Goal: Task Accomplishment & Management: Manage account settings

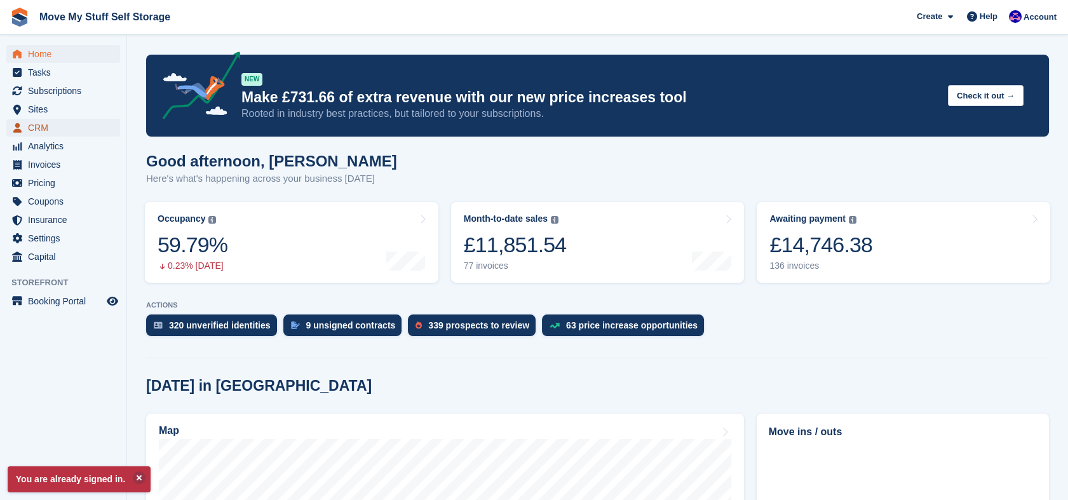
click at [61, 125] on span "CRM" at bounding box center [66, 128] width 76 height 18
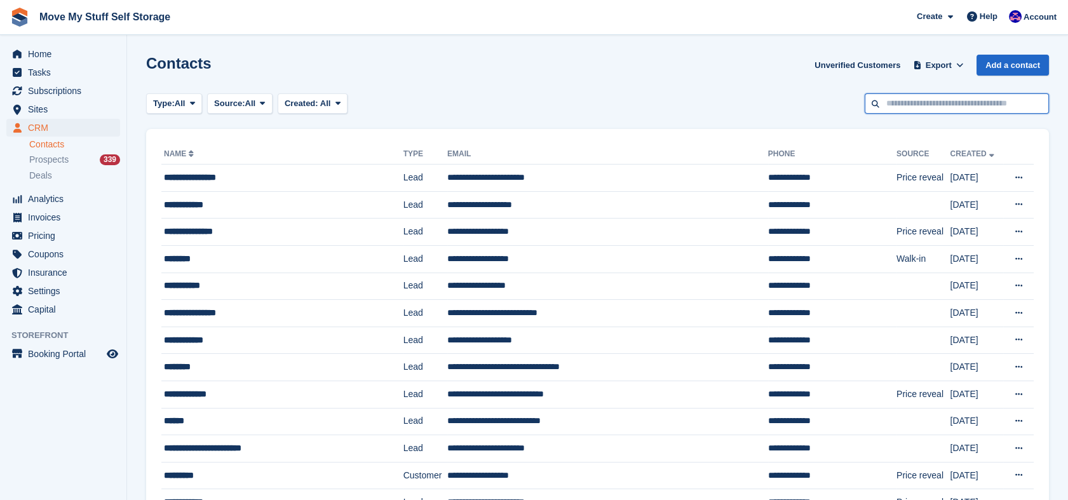
click at [919, 107] on input "text" at bounding box center [957, 103] width 184 height 21
type input "*****"
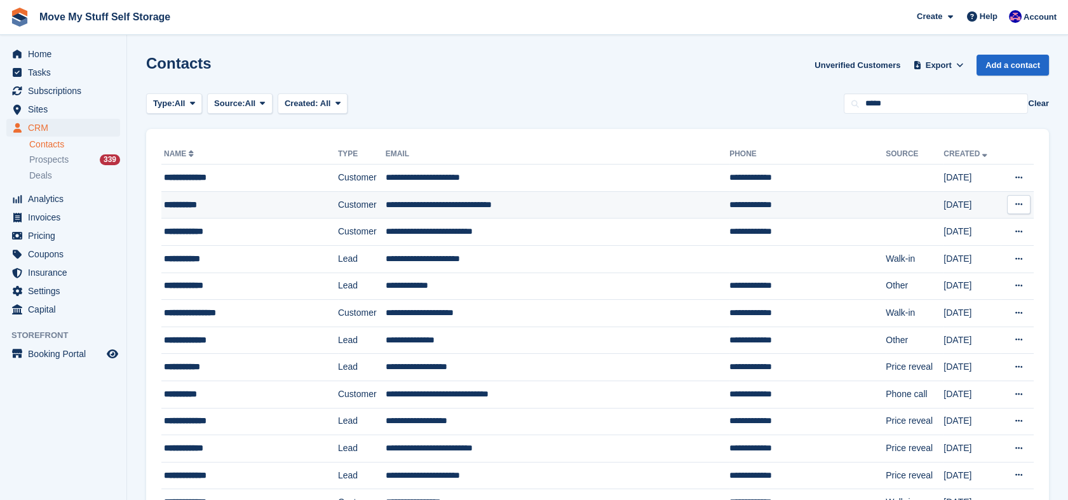
click at [338, 203] on td "Customer" at bounding box center [362, 204] width 48 height 27
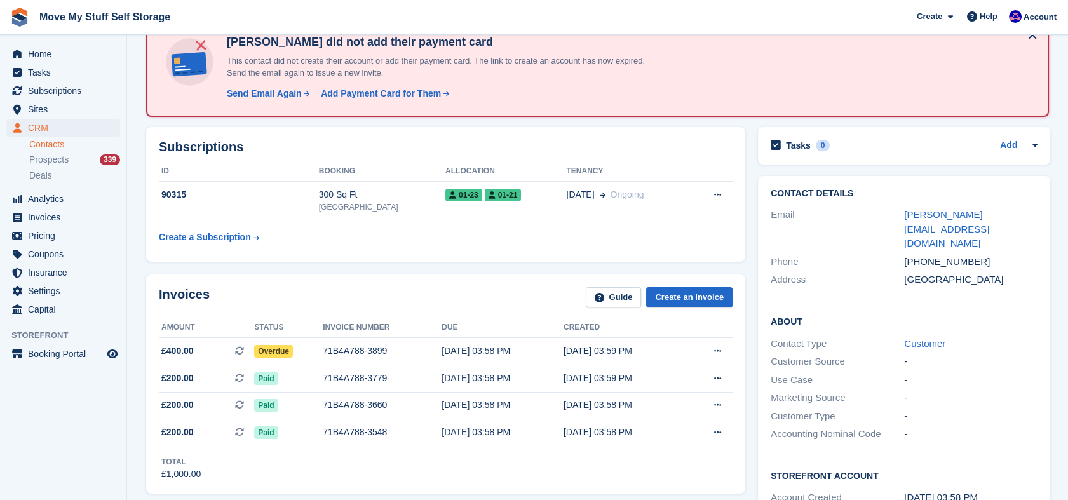
scroll to position [86, 0]
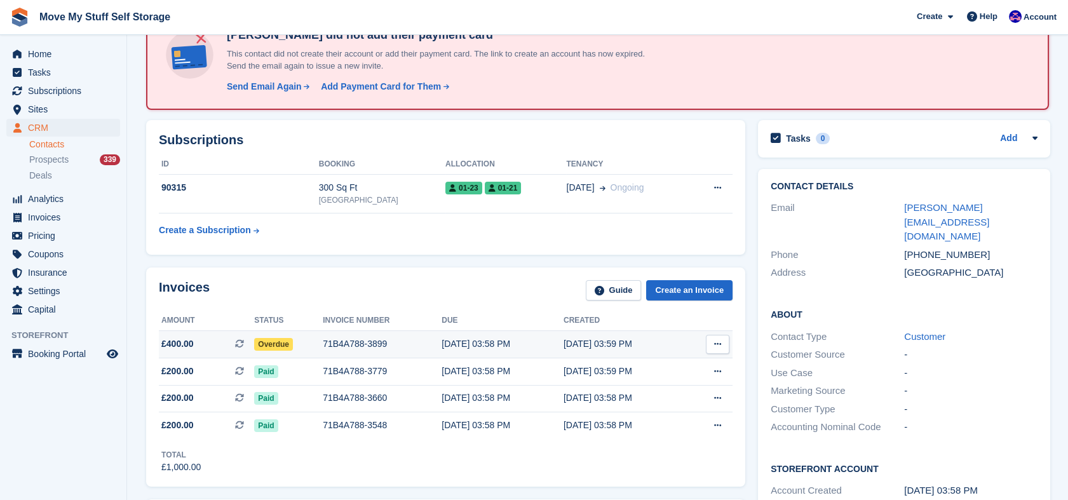
click at [478, 344] on div "04 Sep, 03:58 PM" at bounding box center [503, 343] width 122 height 13
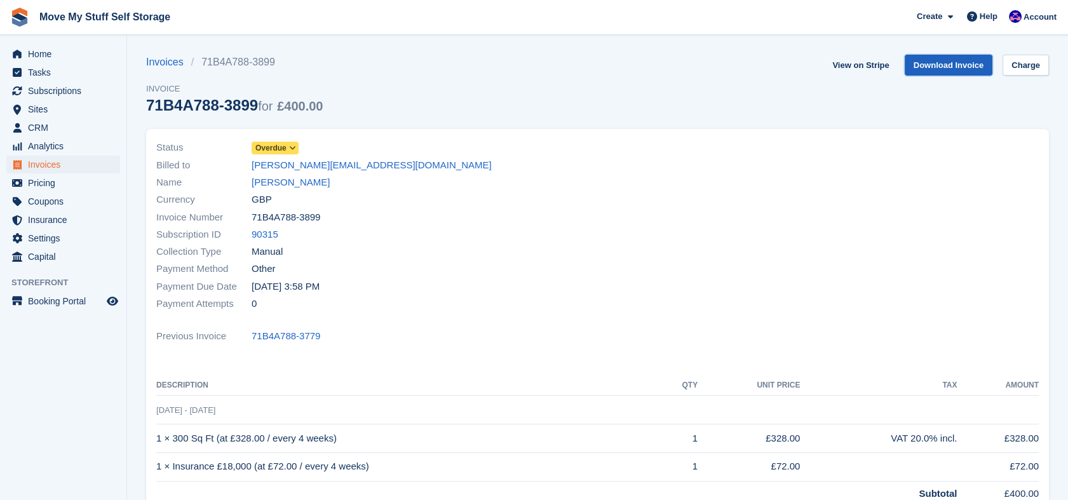
click at [985, 71] on link "Download Invoice" at bounding box center [949, 65] width 88 height 21
click at [260, 184] on link "Kevin Ford" at bounding box center [291, 182] width 78 height 15
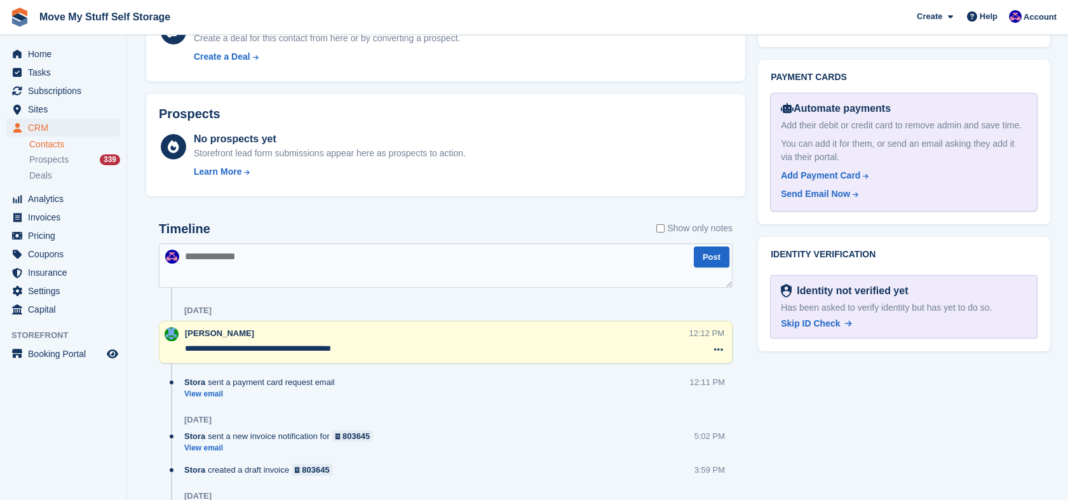
scroll to position [615, 0]
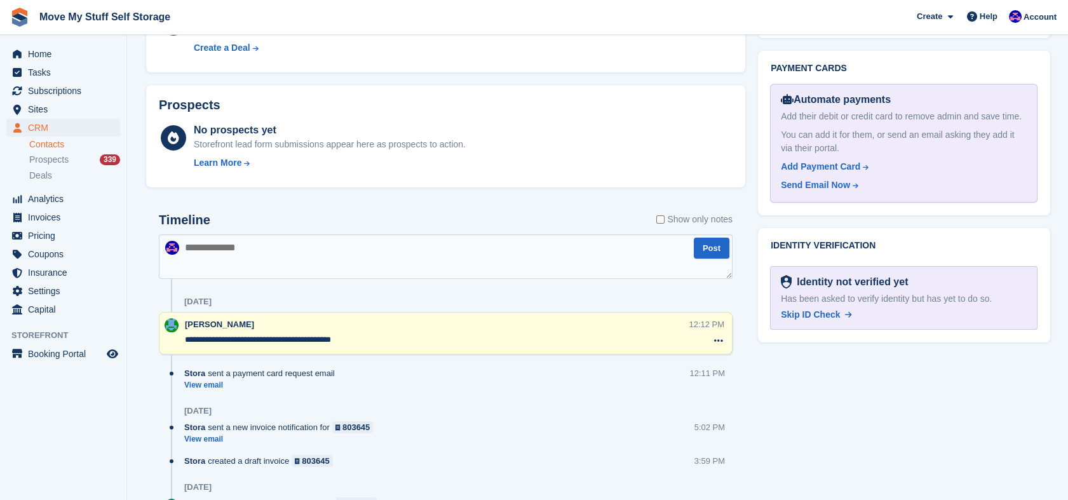
click at [302, 250] on textarea at bounding box center [446, 256] width 574 height 44
type textarea "**********"
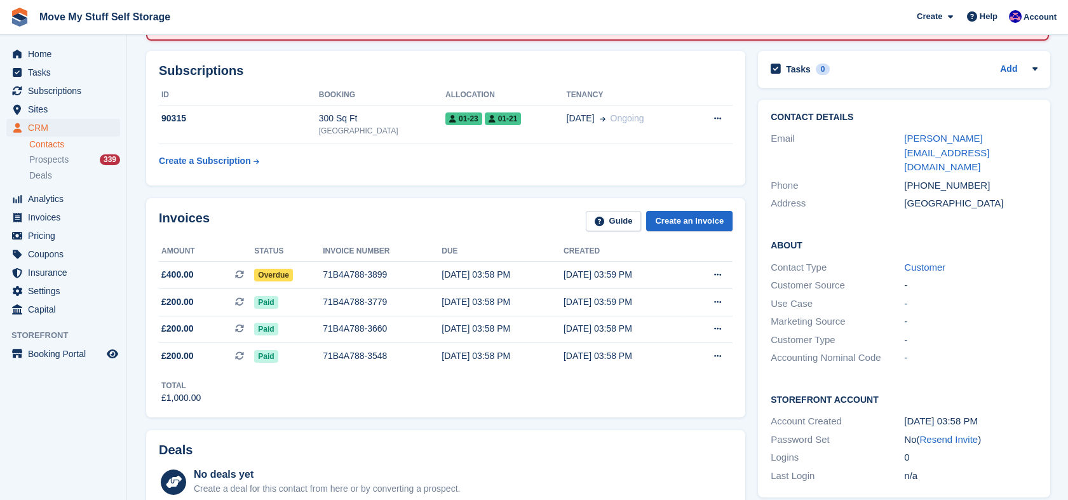
scroll to position [152, 0]
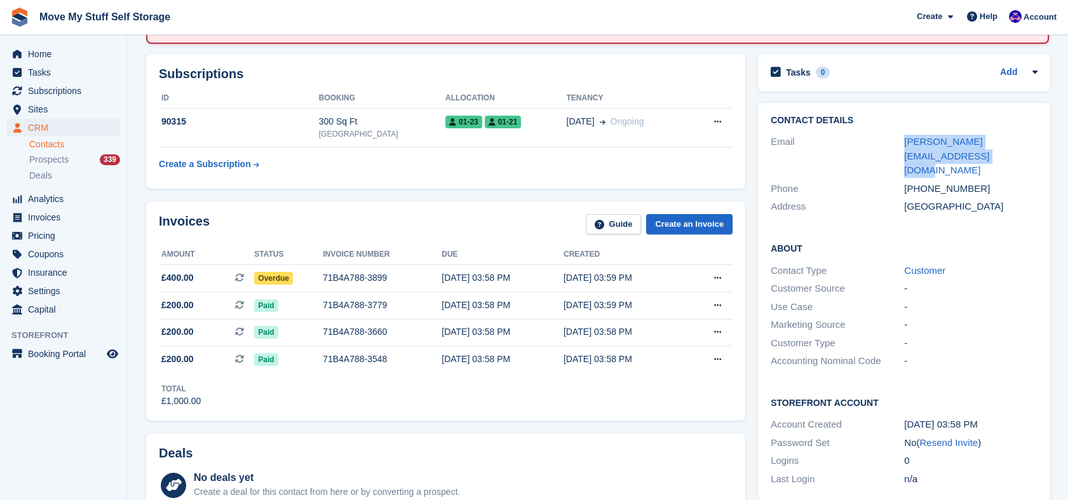
drag, startPoint x: 931, startPoint y: 157, endPoint x: 902, endPoint y: 140, distance: 34.1
click at [902, 140] on div "Email kevinford@kevinfordandcoltd.co.uk" at bounding box center [904, 156] width 267 height 47
copy div "kevinford@kevinfordandcoltd.co.uk"
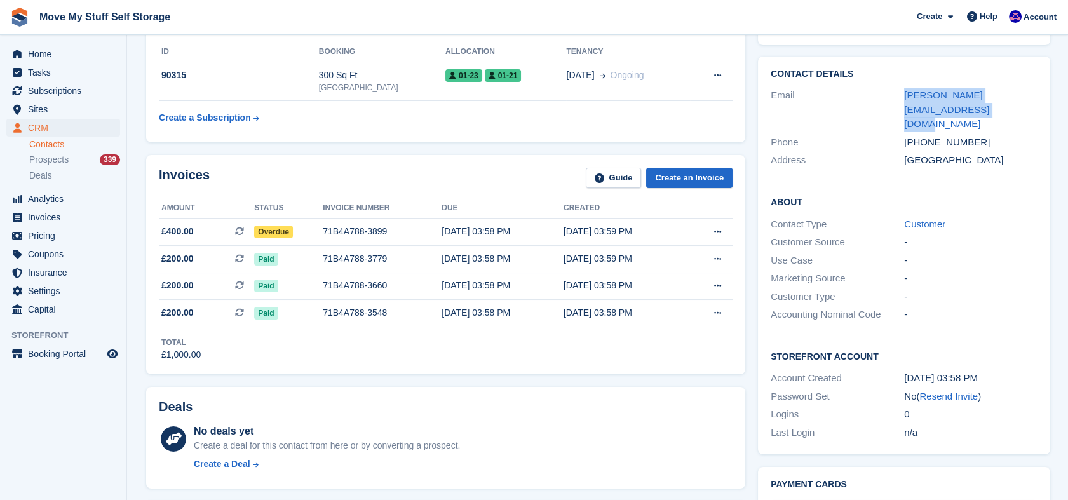
scroll to position [193, 0]
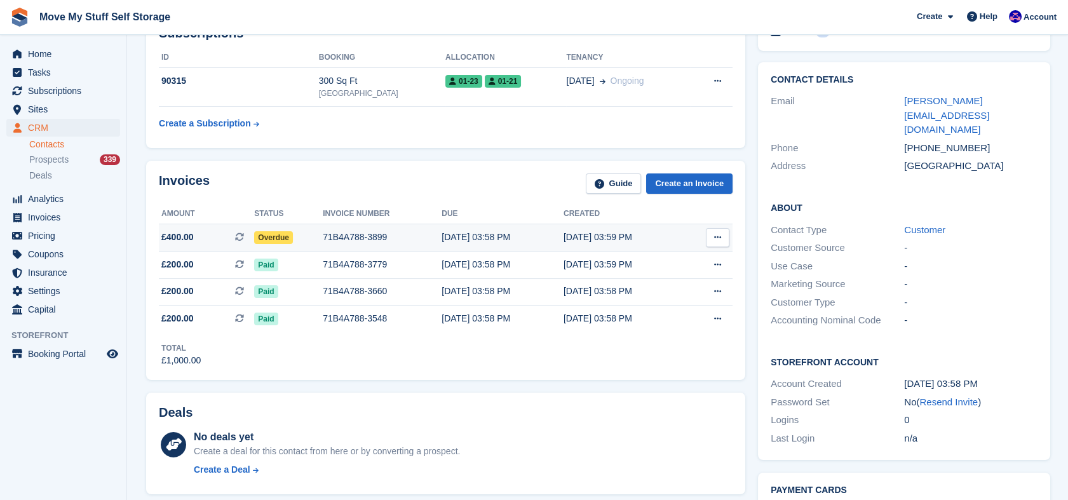
click at [328, 236] on div "71B4A788-3899" at bounding box center [382, 237] width 119 height 13
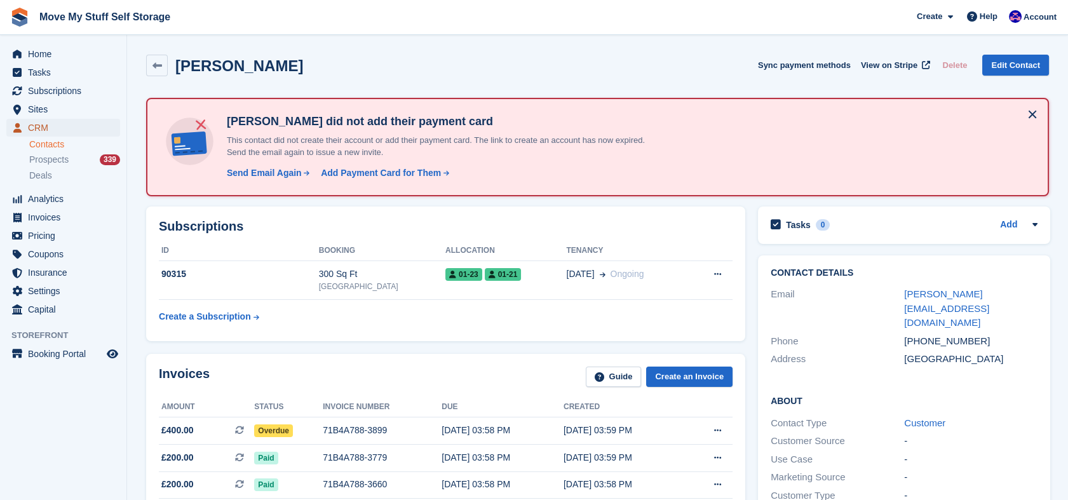
click at [66, 133] on span "CRM" at bounding box center [66, 128] width 76 height 18
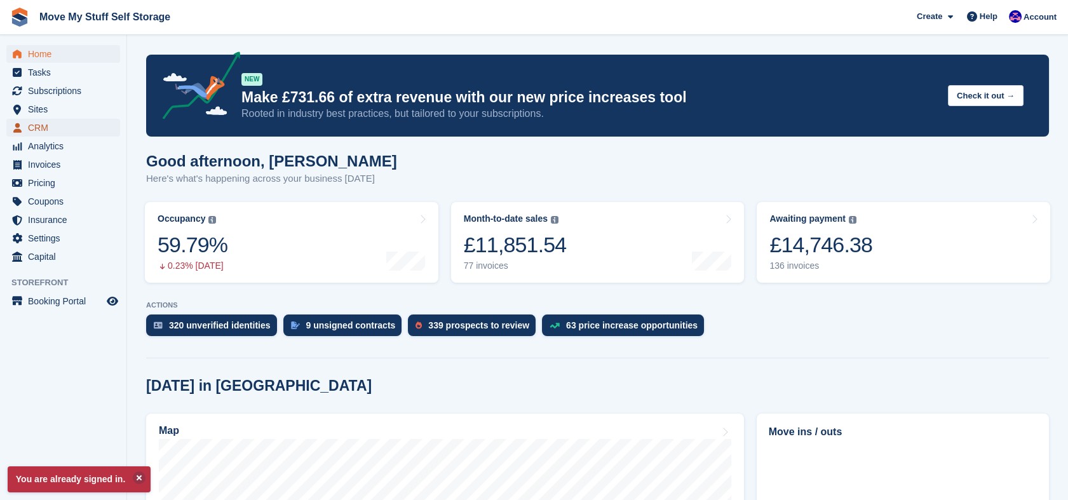
click at [33, 135] on span "CRM" at bounding box center [66, 128] width 76 height 18
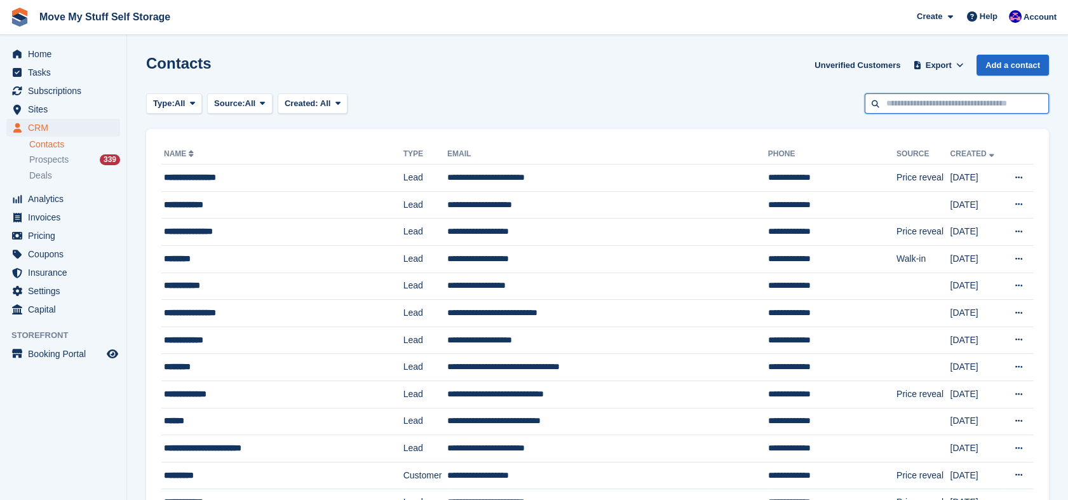
click at [994, 105] on input "text" at bounding box center [957, 103] width 184 height 21
type input "******"
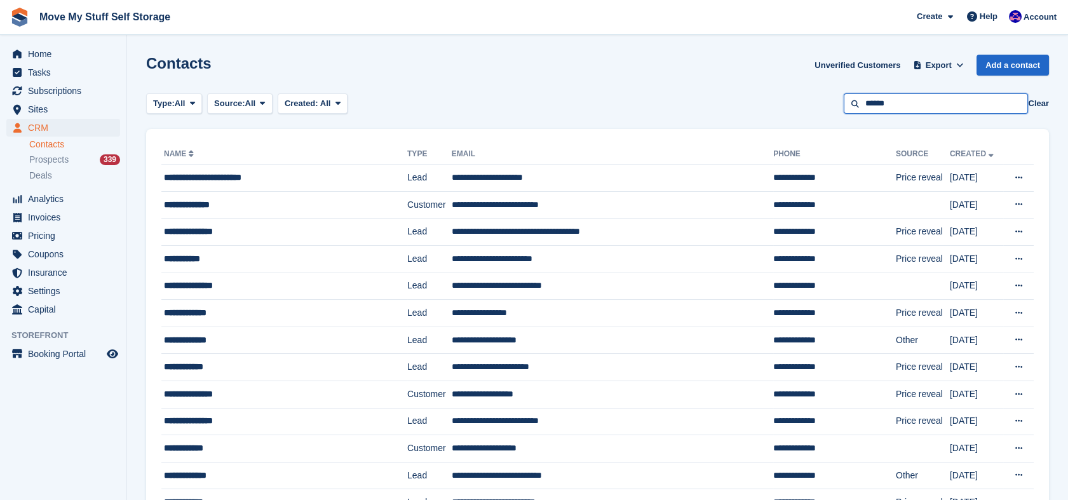
click at [916, 111] on input "******" at bounding box center [936, 103] width 184 height 21
type input "*"
type input "*******"
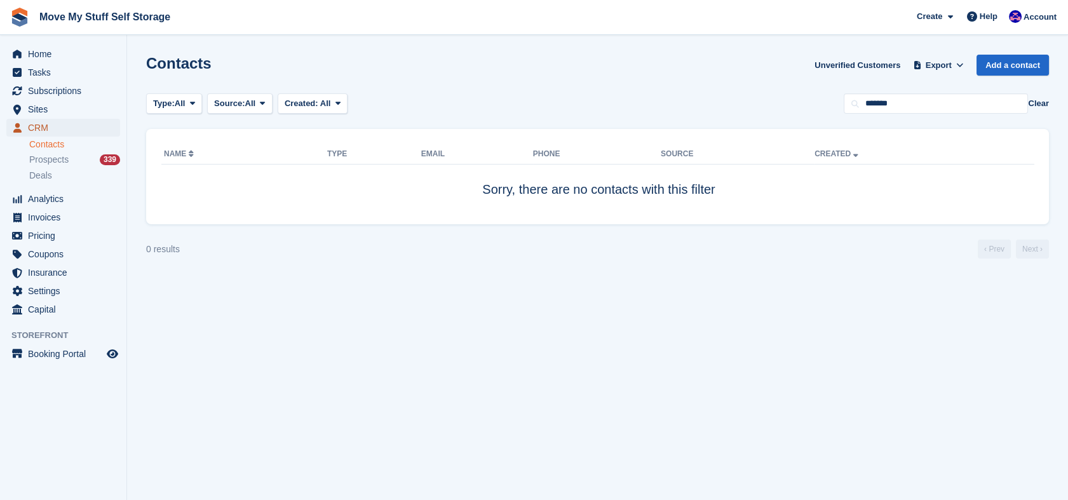
click at [74, 123] on span "CRM" at bounding box center [66, 128] width 76 height 18
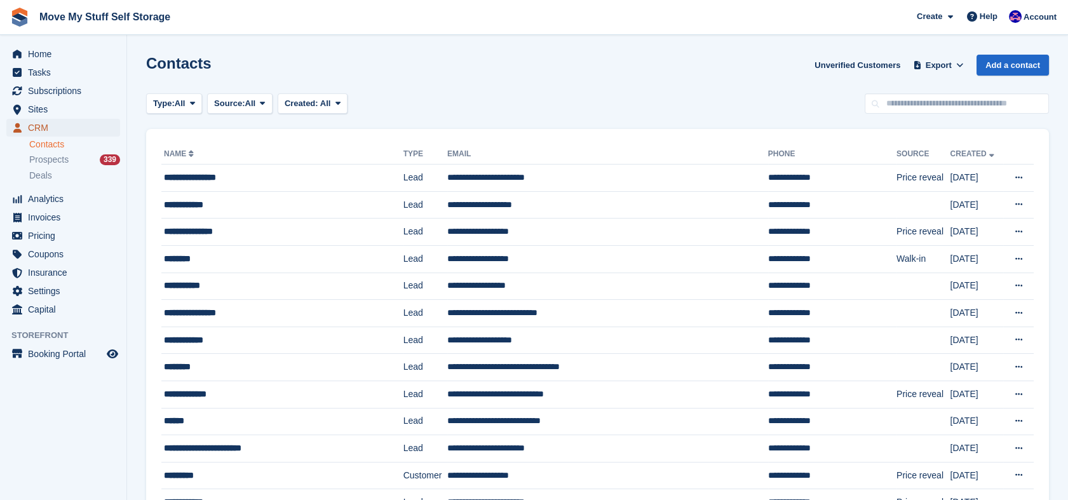
click at [44, 122] on span "CRM" at bounding box center [66, 128] width 76 height 18
click at [75, 113] on span "Sites" at bounding box center [66, 109] width 76 height 18
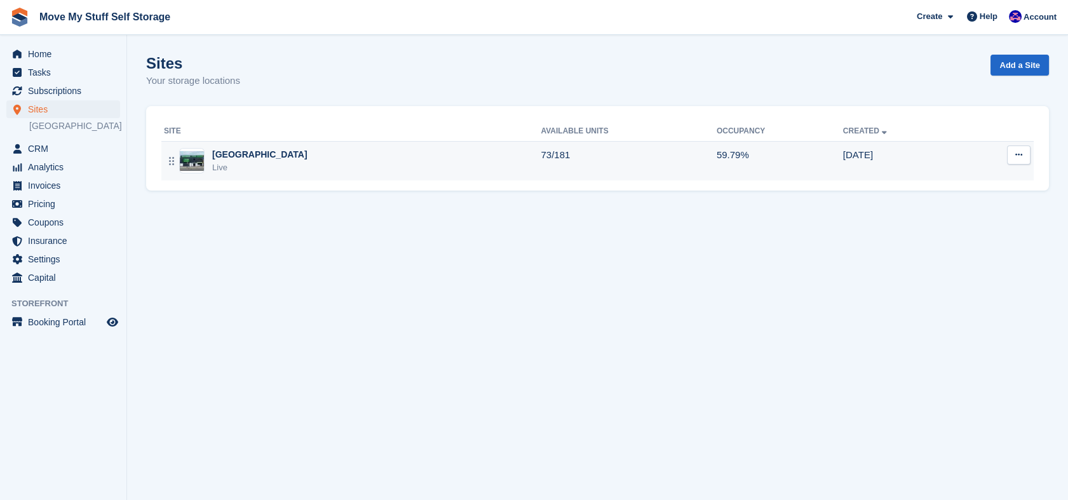
click at [282, 178] on td "Stoke-on-Trent Live" at bounding box center [350, 160] width 379 height 39
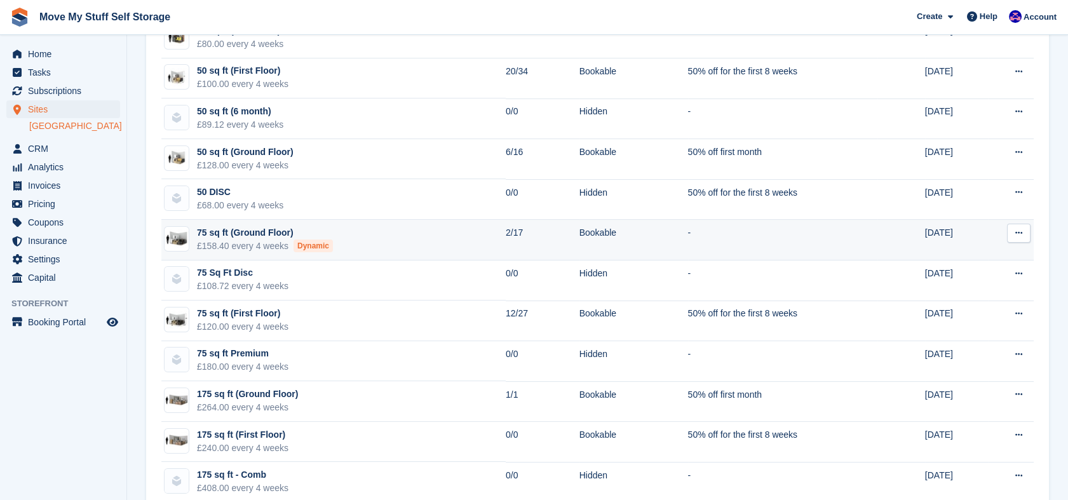
scroll to position [437, 0]
click at [337, 243] on td "75 sq ft (Ground Floor) £158.40 every 4 weeks Dynamic" at bounding box center [333, 238] width 344 height 41
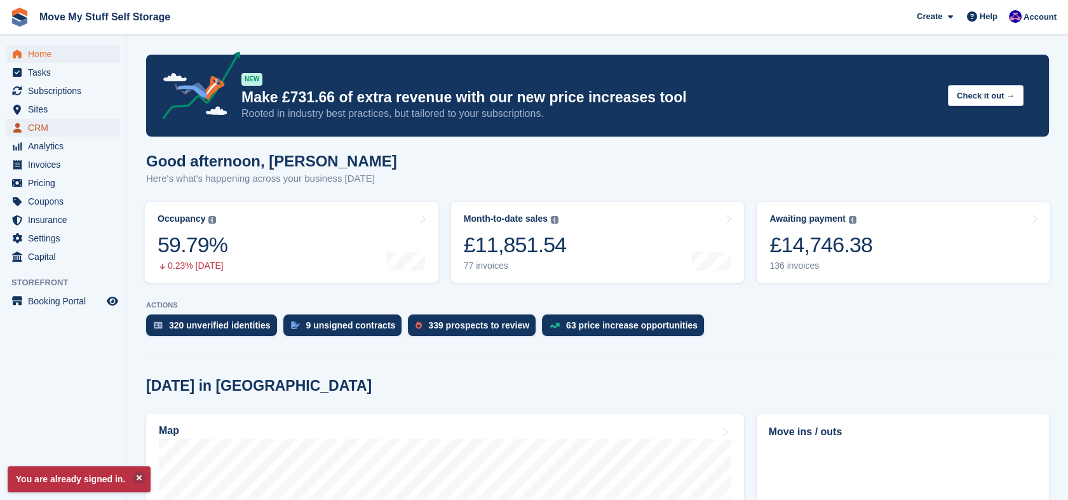
click at [46, 123] on span "CRM" at bounding box center [66, 128] width 76 height 18
